Goal: Task Accomplishment & Management: Manage account settings

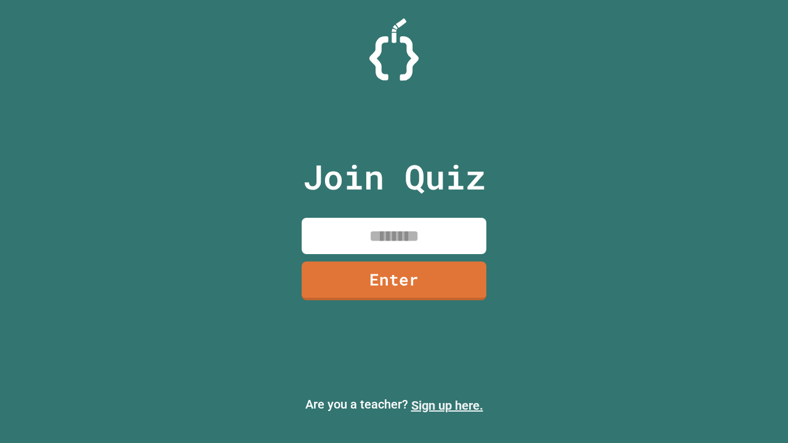
click at [447, 406] on link "Sign up here." at bounding box center [447, 406] width 72 height 15
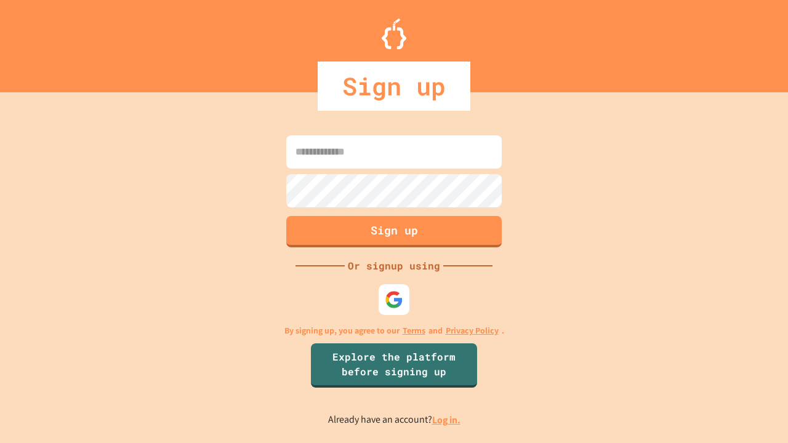
click at [447, 420] on link "Log in." at bounding box center [446, 420] width 28 height 13
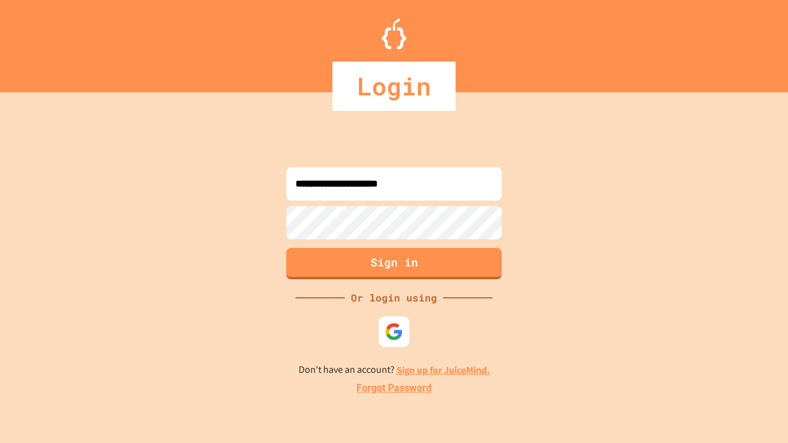
type input "**********"
